Goal: Task Accomplishment & Management: Manage account settings

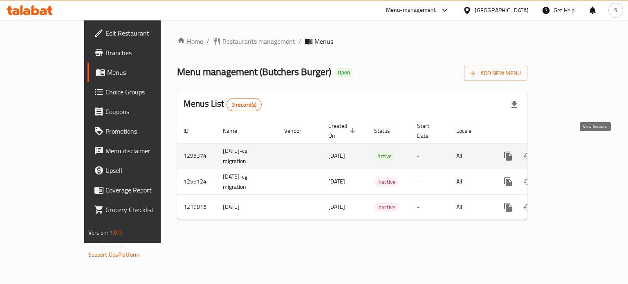
click at [572, 151] on icon "enhanced table" at bounding box center [567, 156] width 10 height 10
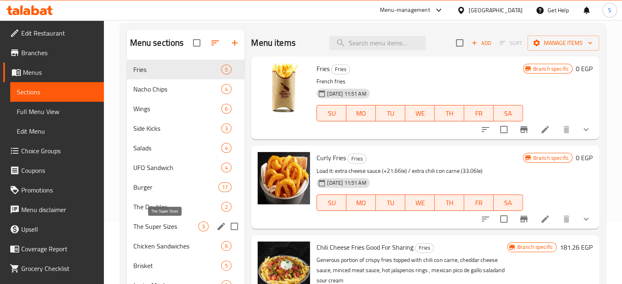
scroll to position [110, 0]
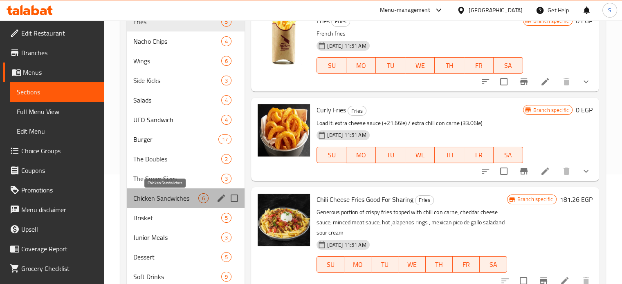
click at [176, 198] on span "Chicken Sandwiches" at bounding box center [165, 198] width 65 height 10
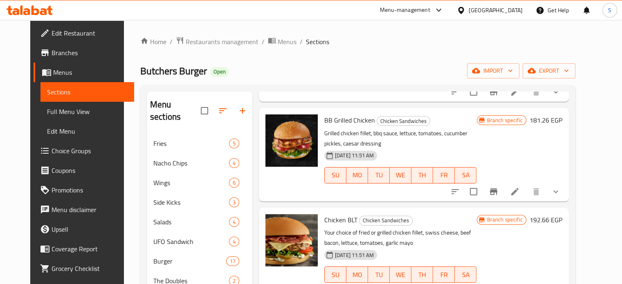
scroll to position [109, 0]
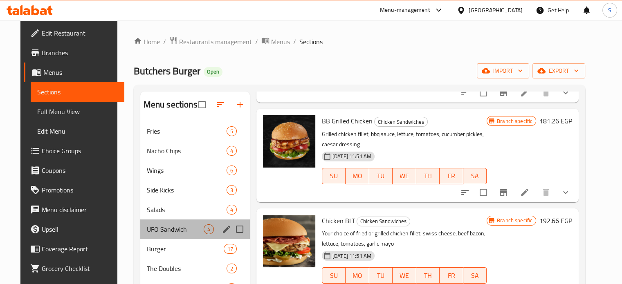
click at [150, 222] on div "UFO Sandwich 4" at bounding box center [195, 230] width 110 height 20
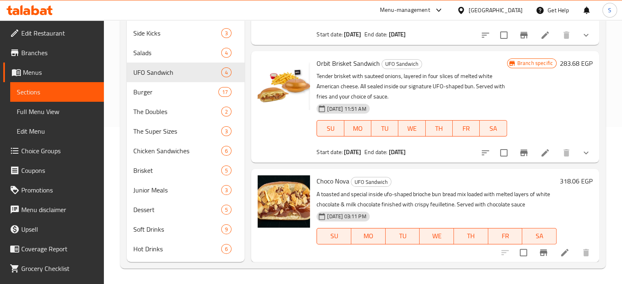
scroll to position [157, 0]
click at [562, 253] on icon at bounding box center [565, 252] width 10 height 10
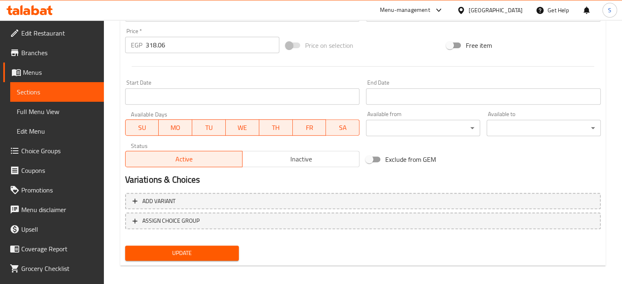
scroll to position [305, 0]
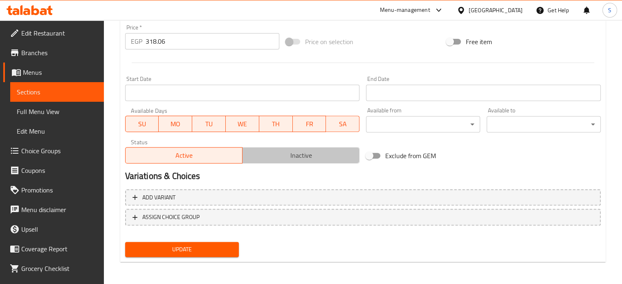
click at [293, 162] on button "Inactive" at bounding box center [300, 155] width 117 height 16
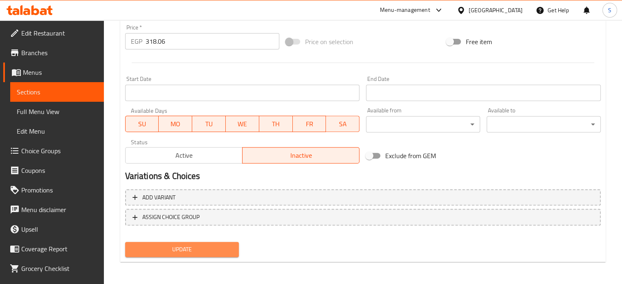
click at [218, 242] on button "Update" at bounding box center [182, 249] width 114 height 15
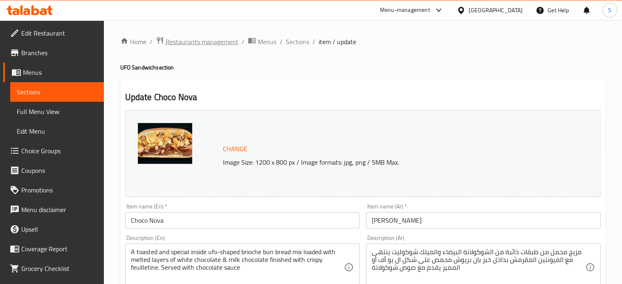
click at [218, 44] on span "Restaurants management" at bounding box center [202, 42] width 73 height 10
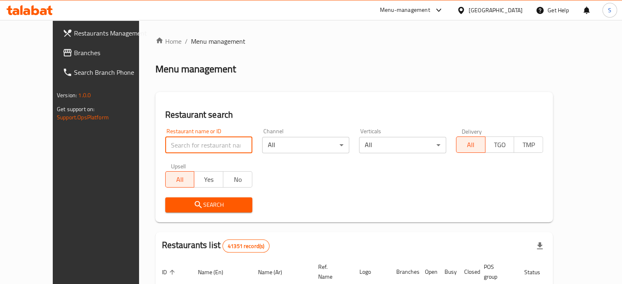
click at [202, 143] on input "search" at bounding box center [208, 145] width 87 height 16
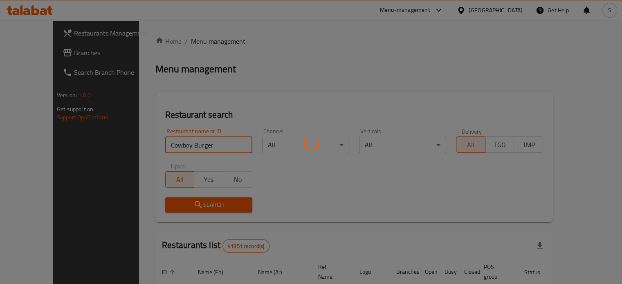
click button "Search" at bounding box center [208, 204] width 87 height 15
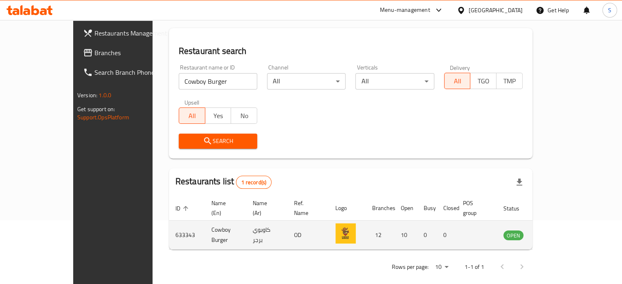
click at [412, 224] on td "10" at bounding box center [405, 235] width 23 height 29
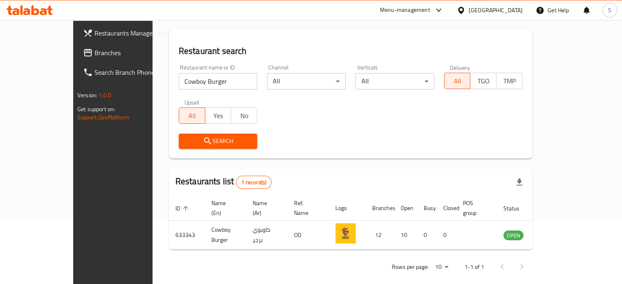
click at [193, 86] on input "Cowboy Burger" at bounding box center [218, 81] width 78 height 16
type input "oriental club"
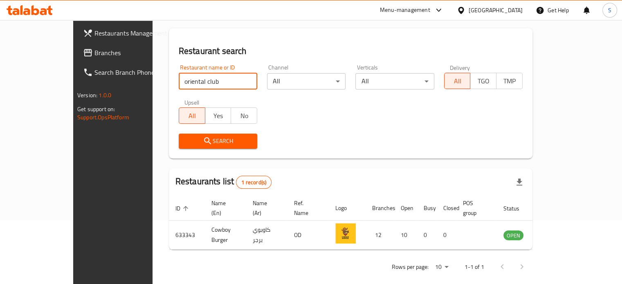
click button "Search" at bounding box center [218, 141] width 78 height 15
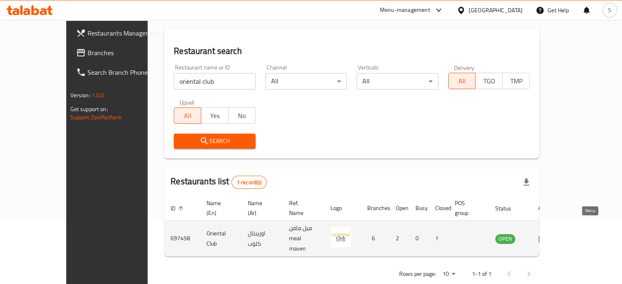
click at [547, 235] on icon "enhanced table" at bounding box center [542, 238] width 9 height 7
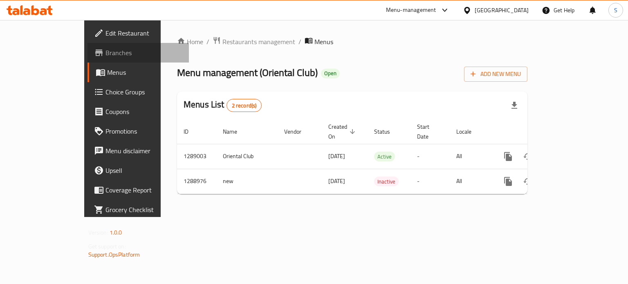
click at [105, 49] on span "Branches" at bounding box center [143, 53] width 77 height 10
